Goal: Information Seeking & Learning: Learn about a topic

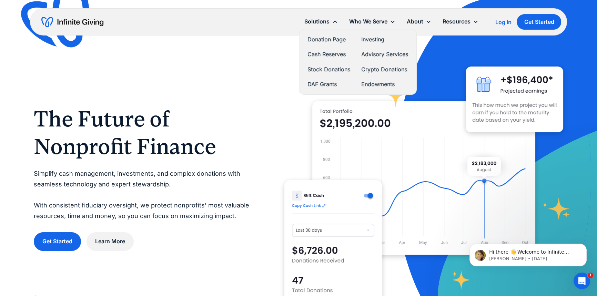
click at [322, 82] on link "DAF Grants" at bounding box center [329, 84] width 43 height 9
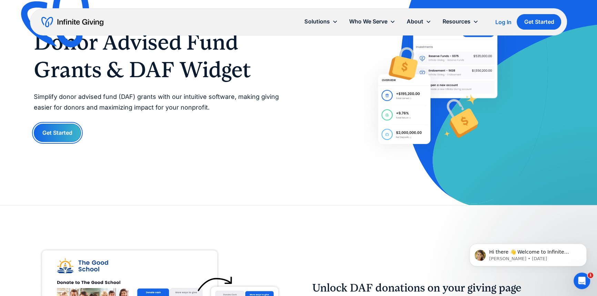
click at [63, 128] on link "Get Started" at bounding box center [57, 133] width 47 height 18
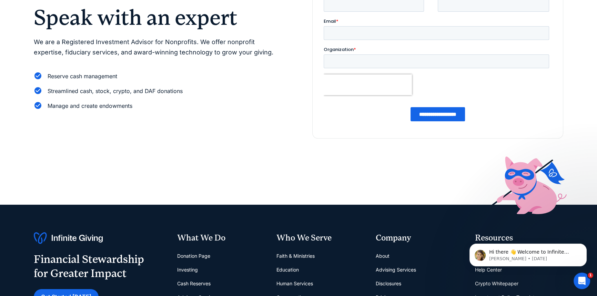
scroll to position [157, 0]
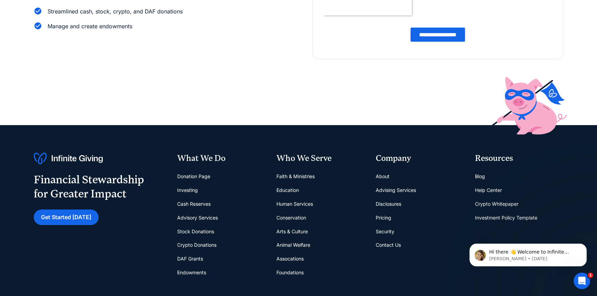
click at [195, 259] on link "DAF Grants" at bounding box center [190, 259] width 26 height 14
